Goal: Information Seeking & Learning: Learn about a topic

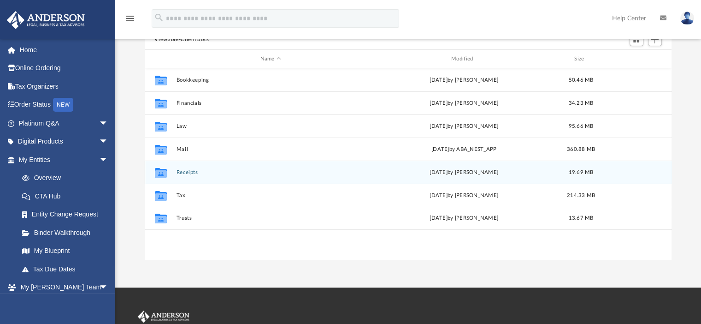
scroll to position [202, 520]
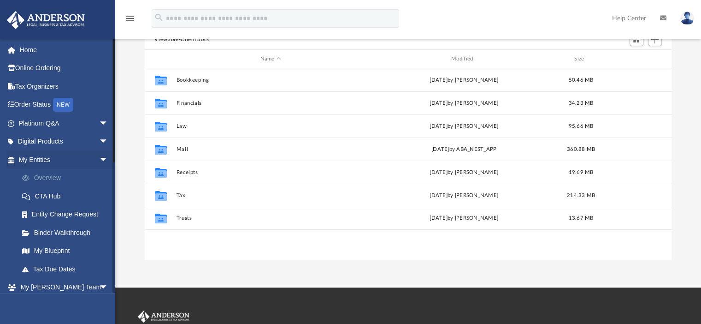
click at [52, 176] on link "Overview" at bounding box center [67, 178] width 109 height 18
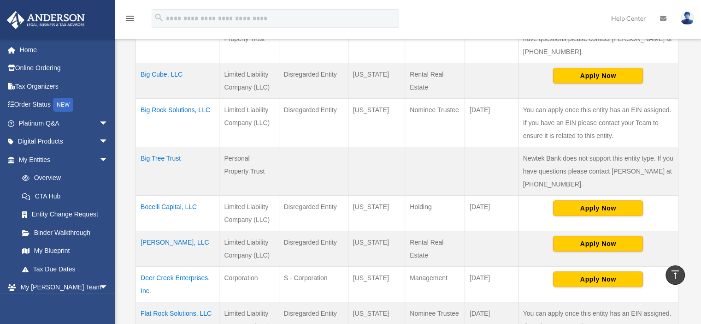
scroll to position [369, 0]
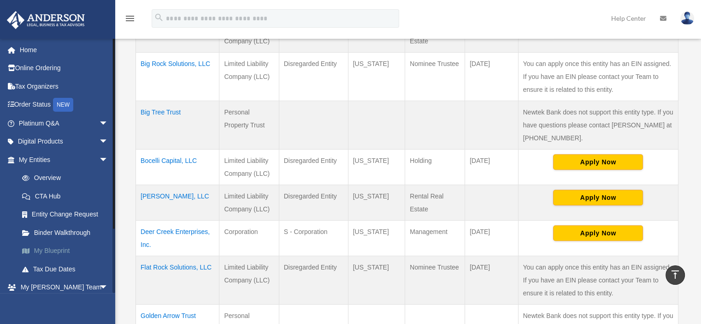
click at [64, 248] on link "My Blueprint" at bounding box center [67, 251] width 109 height 18
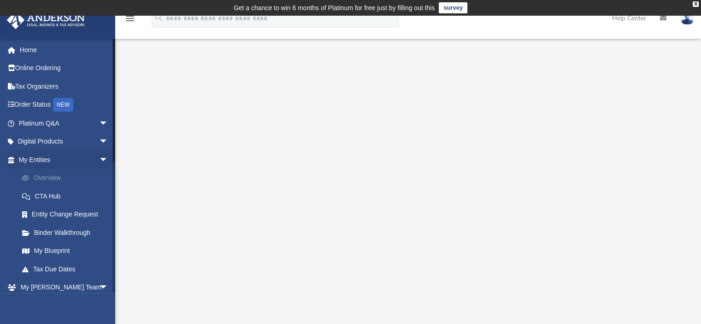
click at [53, 176] on link "Overview" at bounding box center [67, 178] width 109 height 18
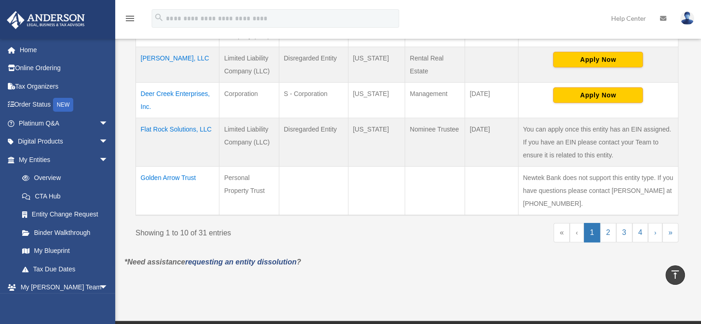
scroll to position [522, 0]
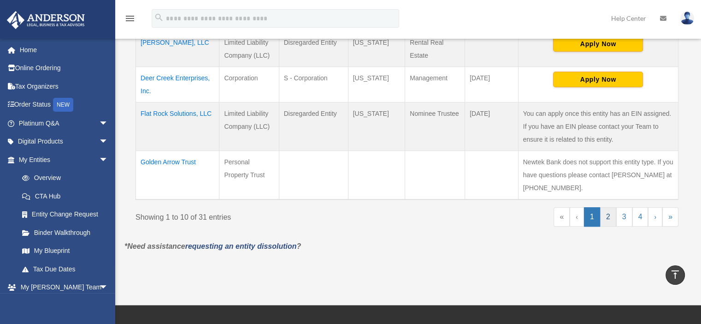
click at [612, 216] on link "2" at bounding box center [608, 216] width 16 height 19
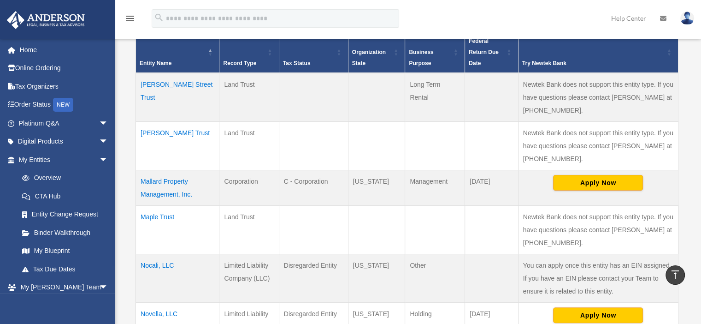
scroll to position [200, 0]
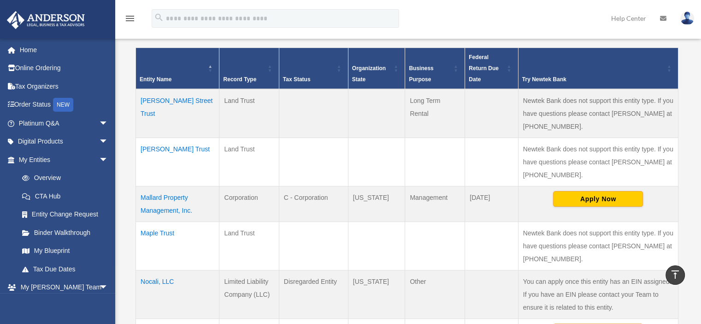
click at [157, 206] on td "Mallard Property Management, Inc." at bounding box center [177, 203] width 83 height 35
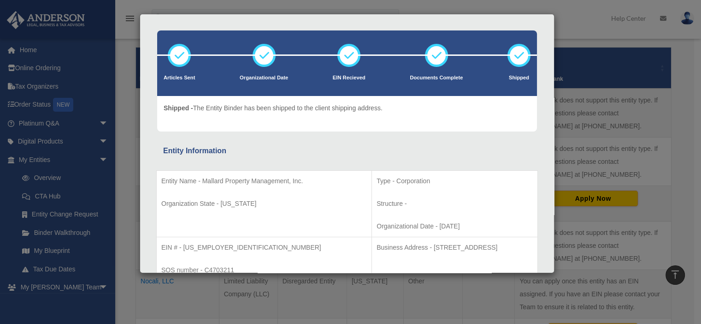
scroll to position [0, 0]
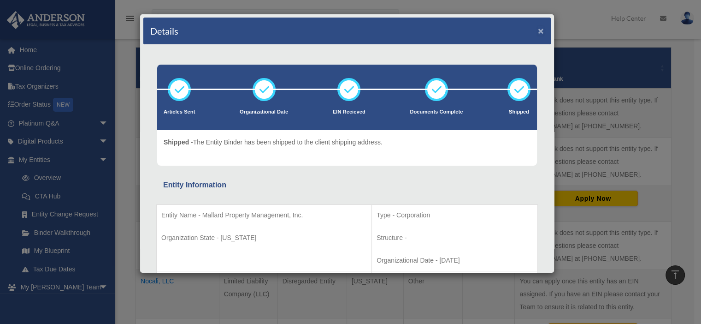
click at [538, 29] on button "×" at bounding box center [541, 31] width 6 height 10
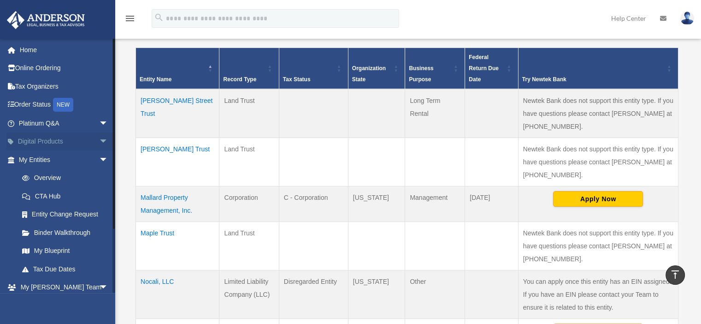
click at [102, 138] on span "arrow_drop_down" at bounding box center [108, 141] width 18 height 19
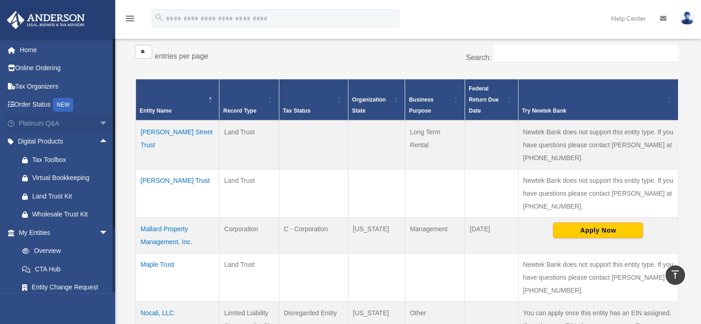
scroll to position [154, 0]
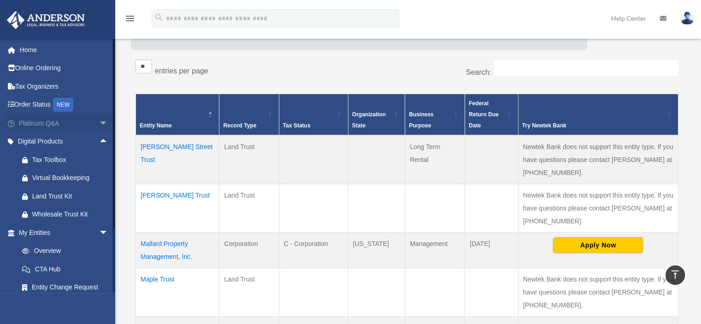
click at [99, 121] on span "arrow_drop_down" at bounding box center [108, 123] width 18 height 19
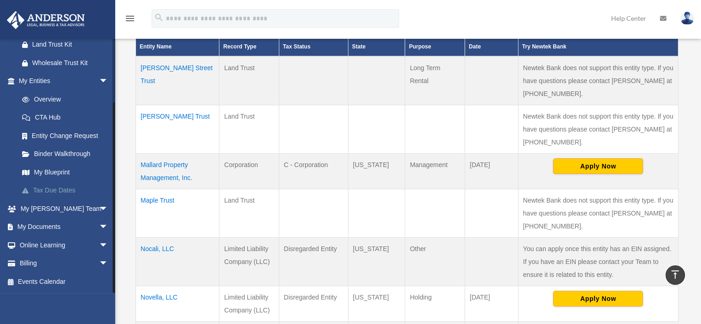
scroll to position [246, 0]
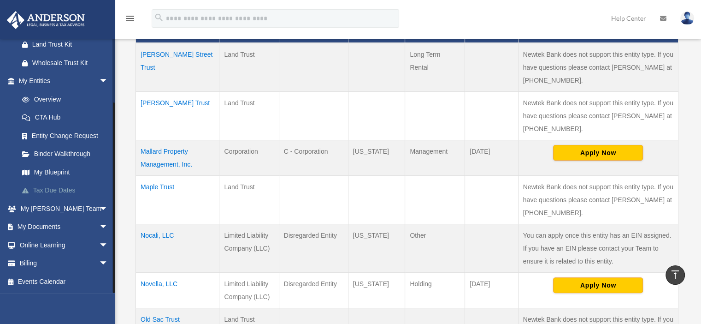
click at [65, 188] on link "Tax Due Dates" at bounding box center [67, 190] width 109 height 18
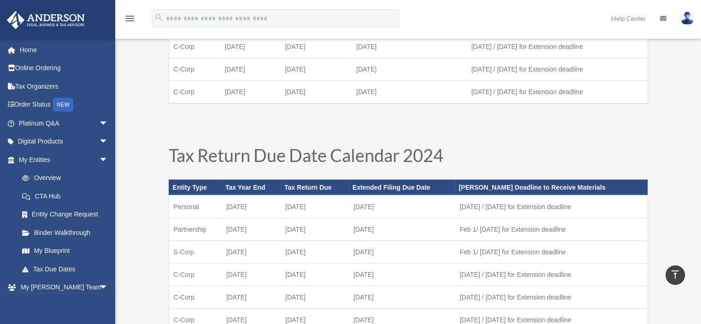
scroll to position [230, 0]
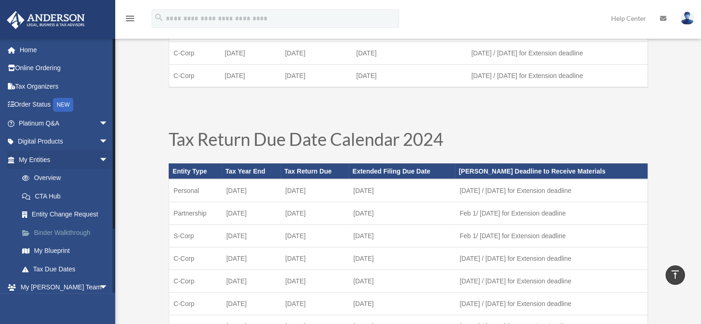
click at [61, 230] on link "Binder Walkthrough" at bounding box center [67, 232] width 109 height 18
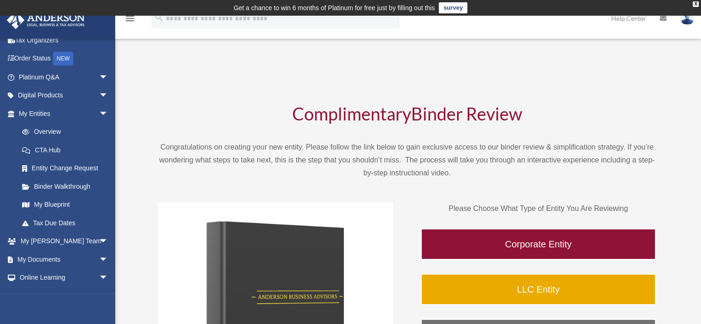
scroll to position [78, 0]
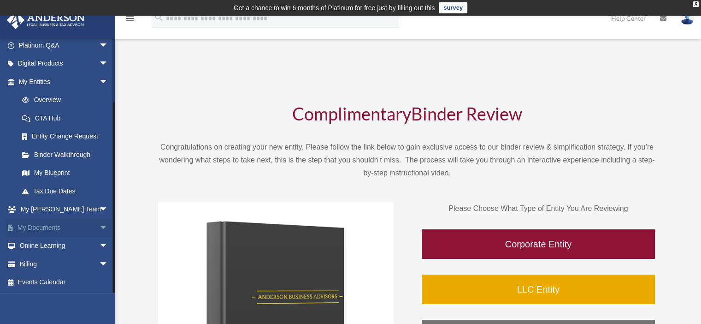
click at [100, 224] on span "arrow_drop_down" at bounding box center [108, 227] width 18 height 19
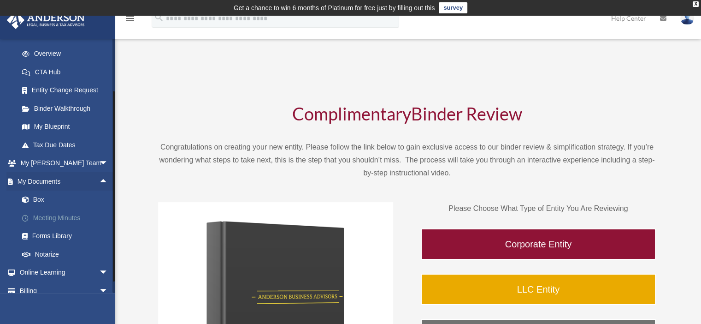
click at [53, 217] on link "Meeting Minutes" at bounding box center [67, 217] width 109 height 18
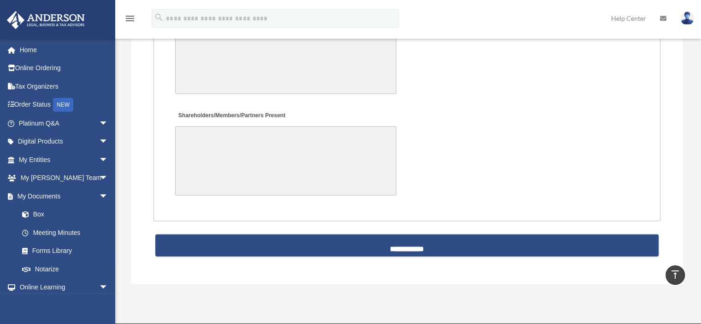
scroll to position [1982, 0]
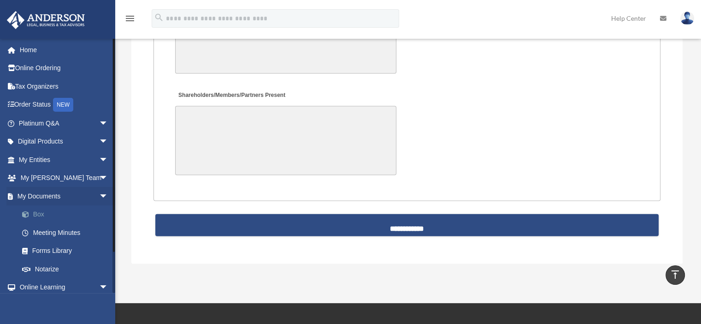
click at [35, 214] on link "Box" at bounding box center [67, 214] width 109 height 18
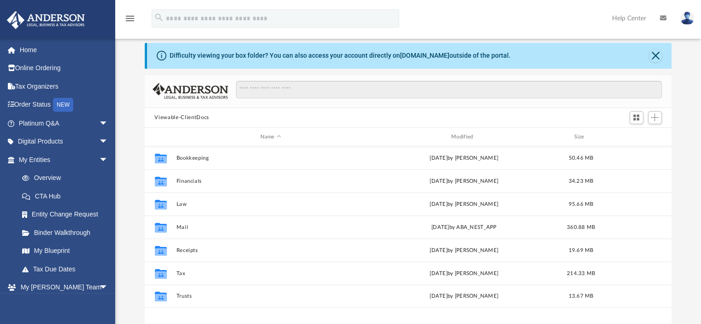
scroll to position [46, 0]
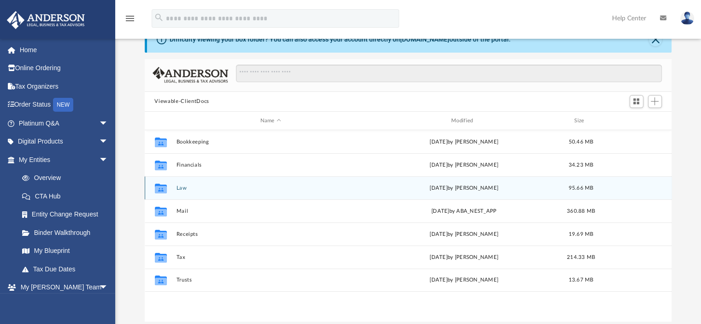
click at [177, 188] on button "Law" at bounding box center [270, 188] width 189 height 6
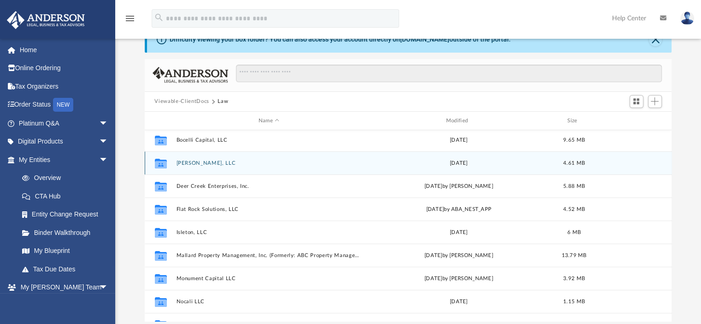
scroll to position [92, 0]
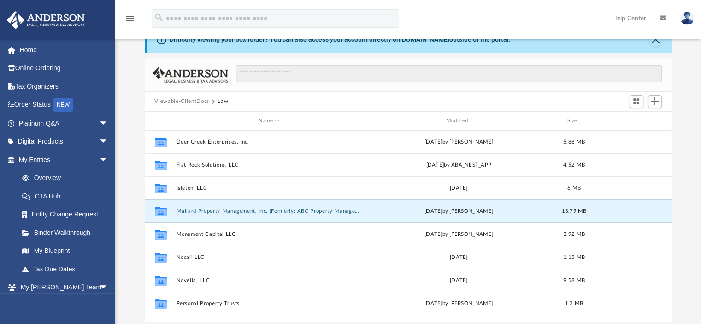
click at [222, 208] on button "Mallard Property Management, Inc. (Formerly: ABC Property Management, Inc.)" at bounding box center [269, 211] width 186 height 6
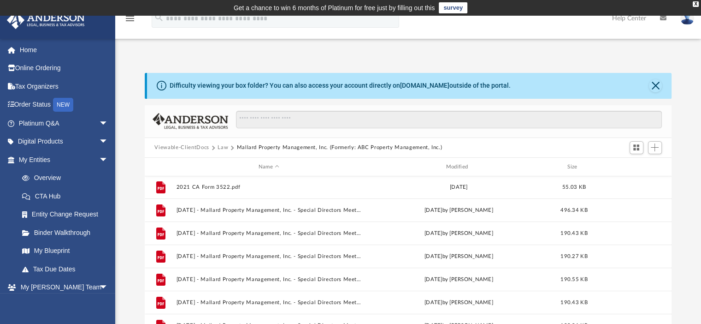
scroll to position [46, 0]
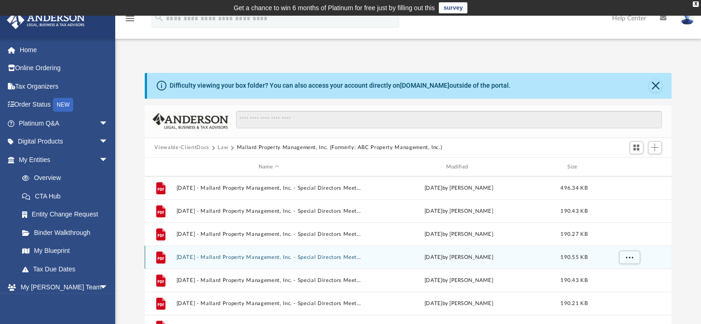
click at [297, 255] on button "2022.06.16 - Mallard Property Management, Inc. - Special Directors Meeting - Do…" at bounding box center [269, 257] width 186 height 6
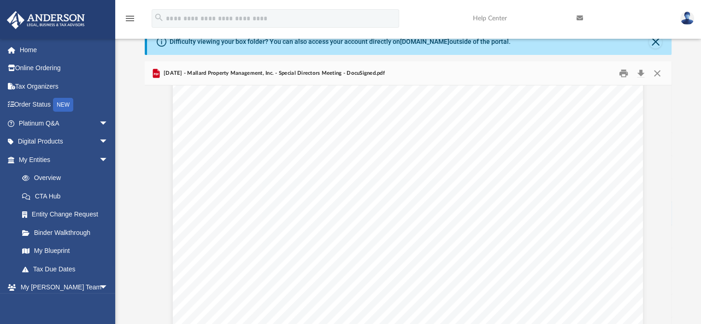
scroll to position [230, 0]
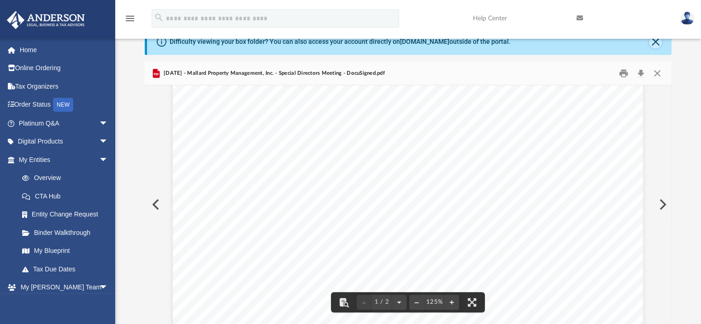
click at [653, 41] on button "Close" at bounding box center [655, 41] width 13 height 13
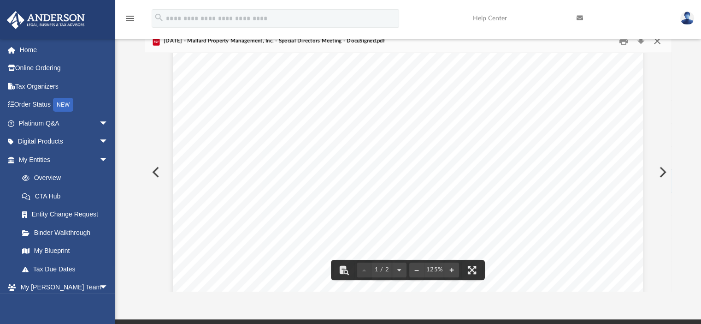
click at [657, 42] on button "Close" at bounding box center [657, 41] width 17 height 14
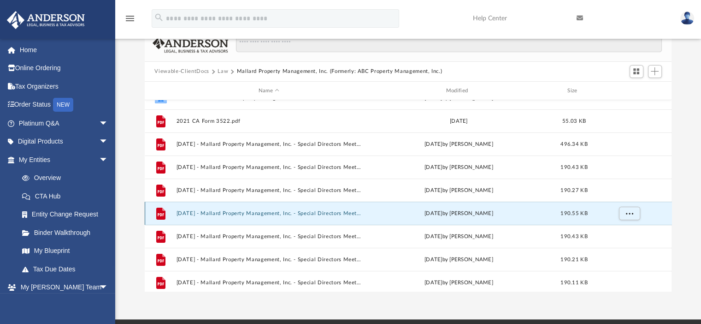
scroll to position [0, 0]
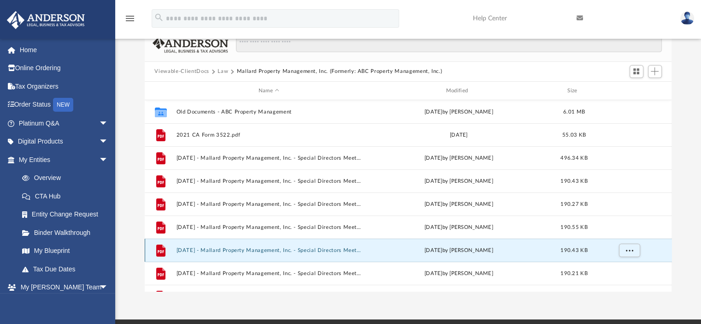
click at [286, 249] on button "2022.07.11 - Mallard Property Management, Inc. - Special Directors Meeting - Do…" at bounding box center [269, 250] width 186 height 6
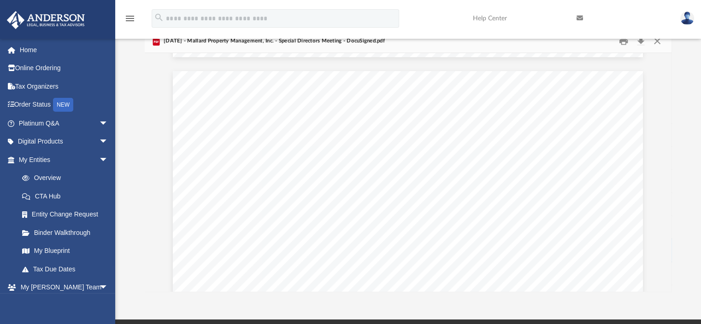
scroll to position [645, 0]
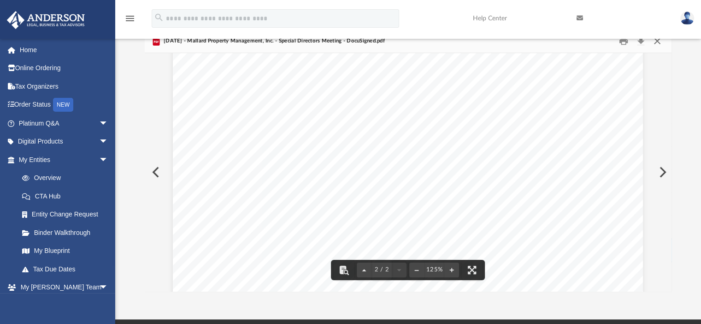
click at [658, 43] on button "Close" at bounding box center [657, 41] width 17 height 14
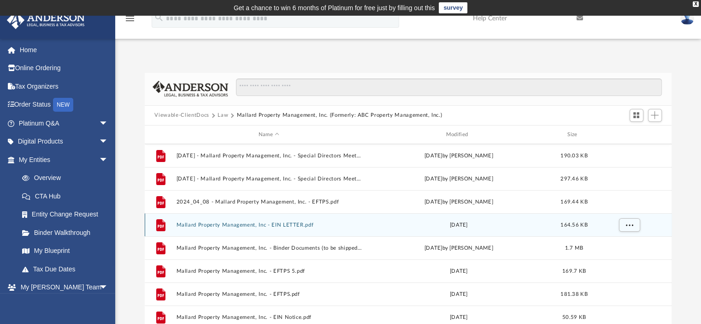
scroll to position [277, 0]
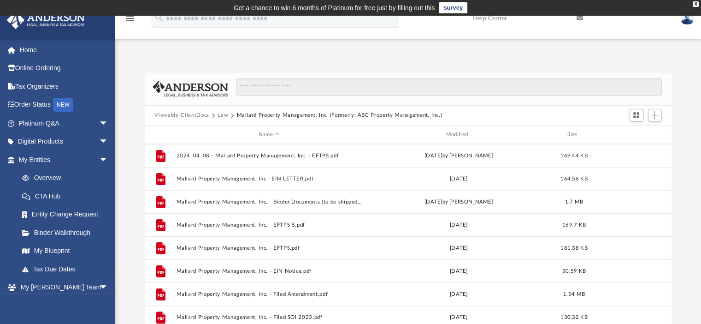
click at [221, 113] on button "Law" at bounding box center [223, 115] width 11 height 8
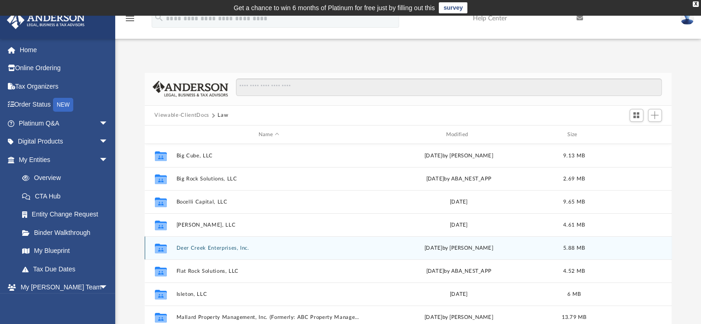
click at [215, 249] on button "Deer Creek Enterprises, Inc." at bounding box center [269, 248] width 186 height 6
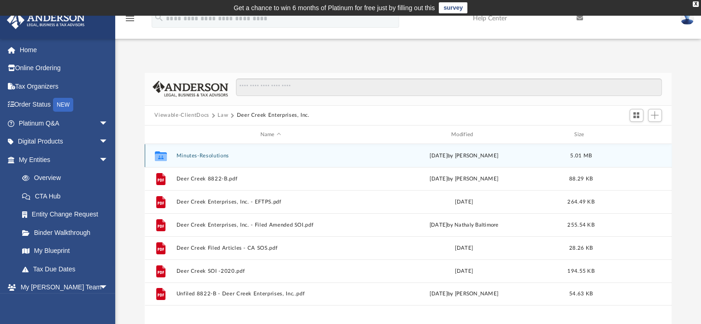
click at [208, 156] on button "Minutes-Resolutions" at bounding box center [270, 156] width 189 height 6
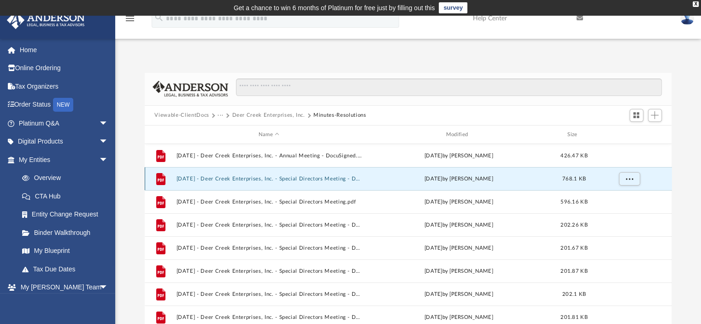
click at [251, 177] on button "2023.01.02 - Deer Creek Enterprises, Inc. - Special Directors Meeting - DocuSig…" at bounding box center [269, 179] width 186 height 6
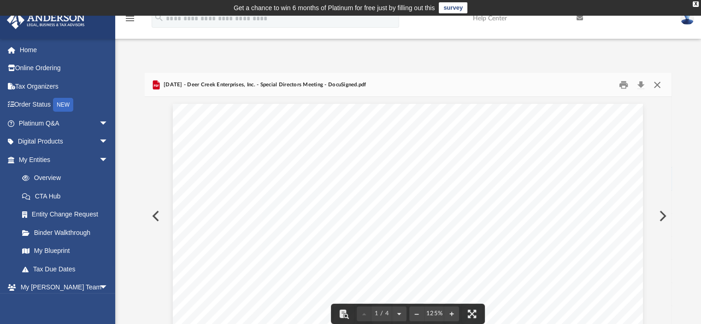
click at [658, 86] on button "Close" at bounding box center [657, 84] width 17 height 14
